Goal: Complete application form

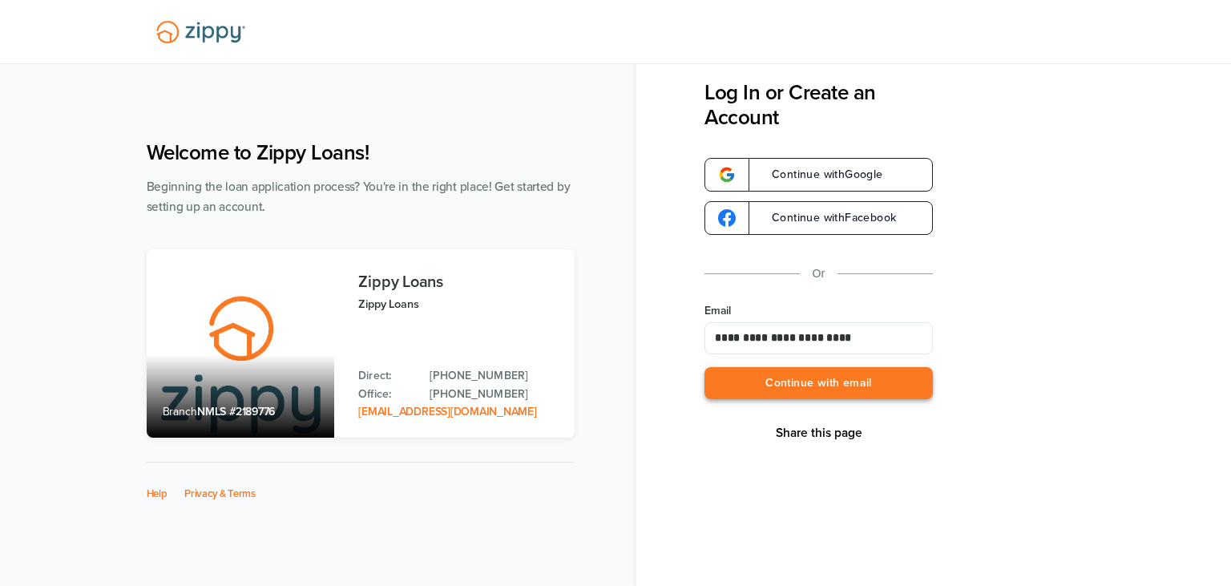
type input "**********"
click at [811, 377] on button "Continue with email" at bounding box center [819, 383] width 228 height 33
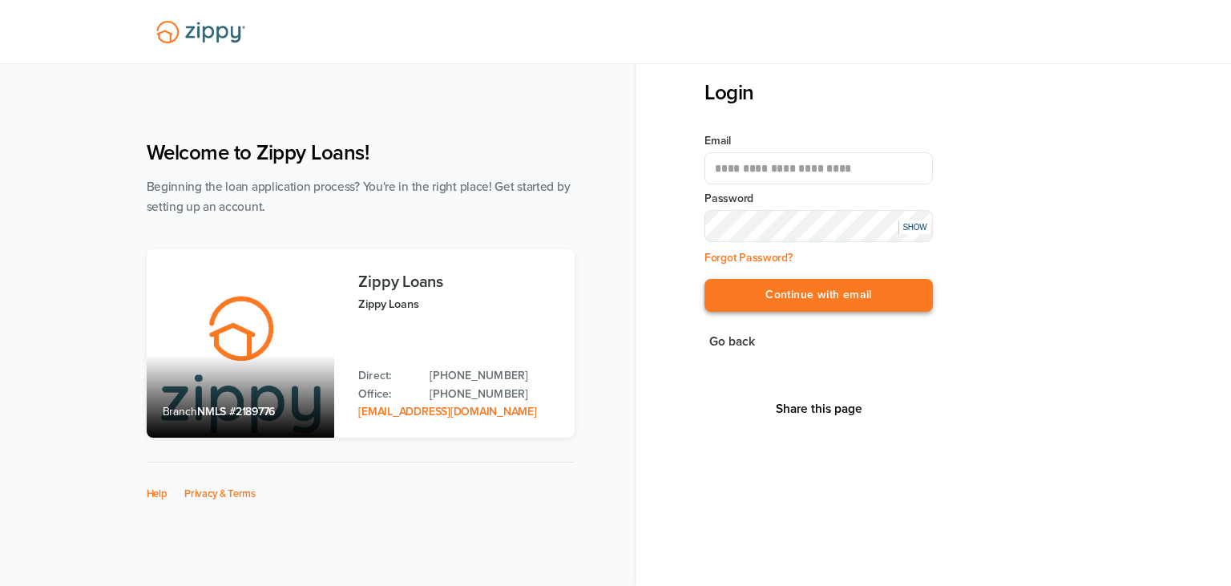
click at [846, 293] on button "Continue with email" at bounding box center [819, 295] width 228 height 33
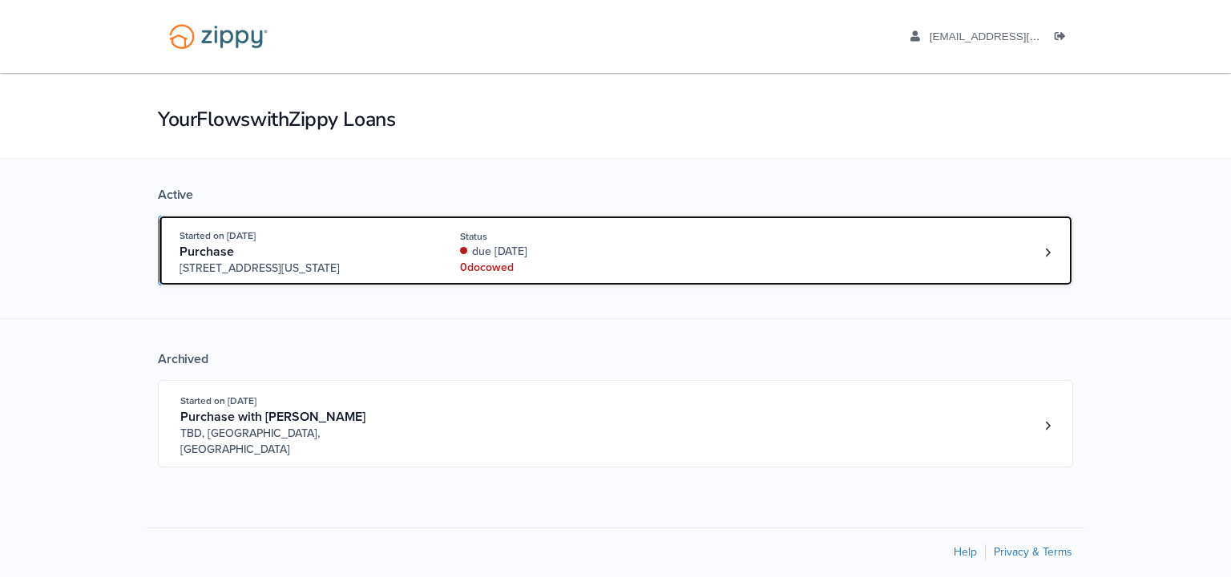
click at [679, 265] on div "Started on [DATE] Purchase [STREET_ADDRESS][US_STATE] Status due [DATE] 0 doc o…" at bounding box center [608, 252] width 856 height 49
